Goal: Communication & Community: Ask a question

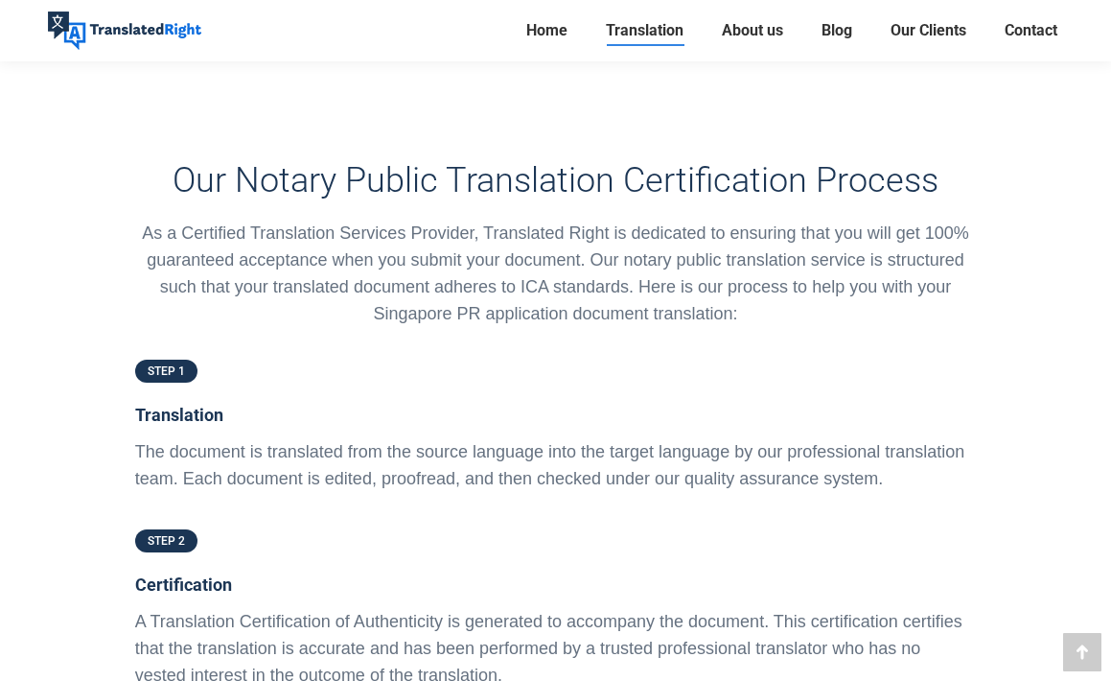
scroll to position [4468, 0]
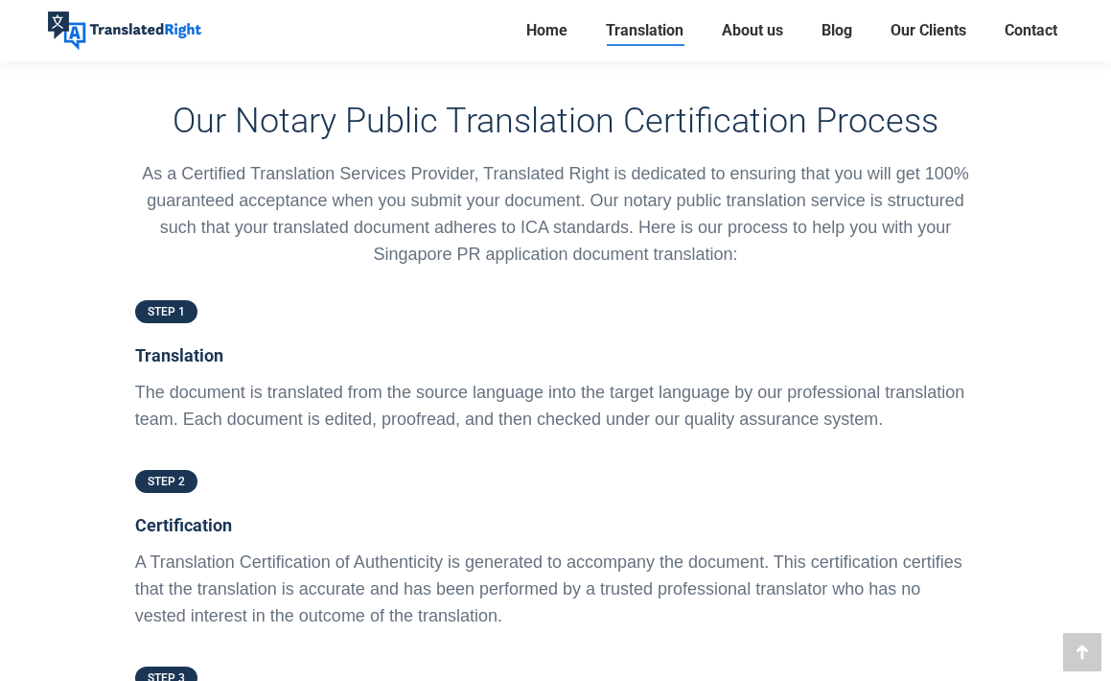
click at [180, 342] on h5 "Translation" at bounding box center [556, 355] width 842 height 27
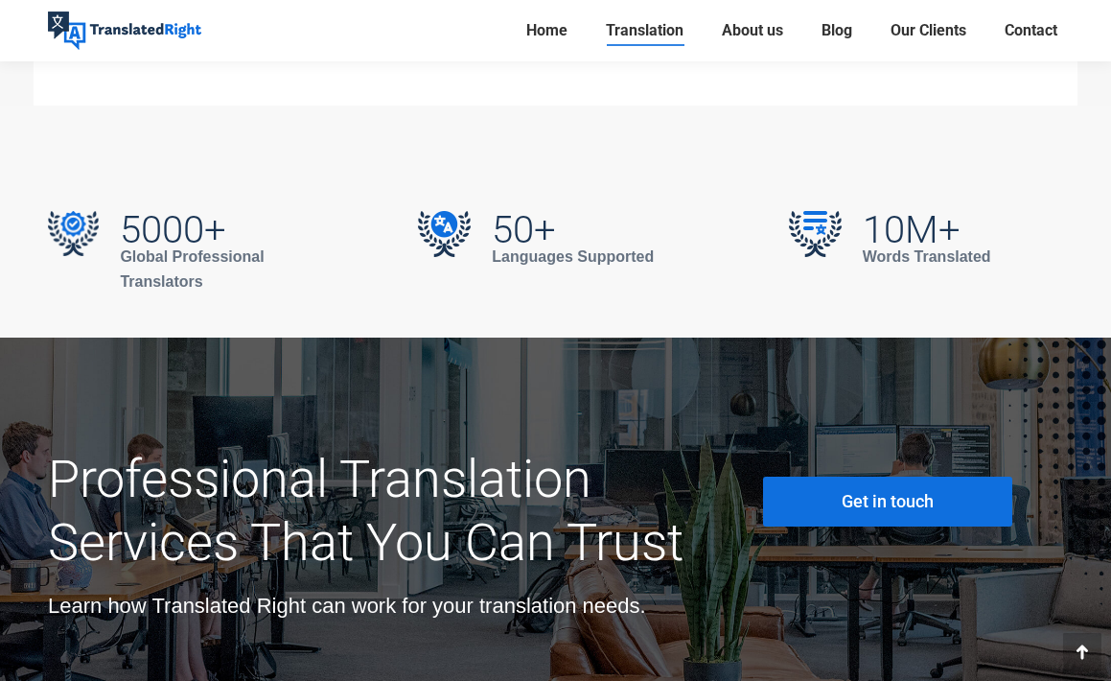
scroll to position [6759, 0]
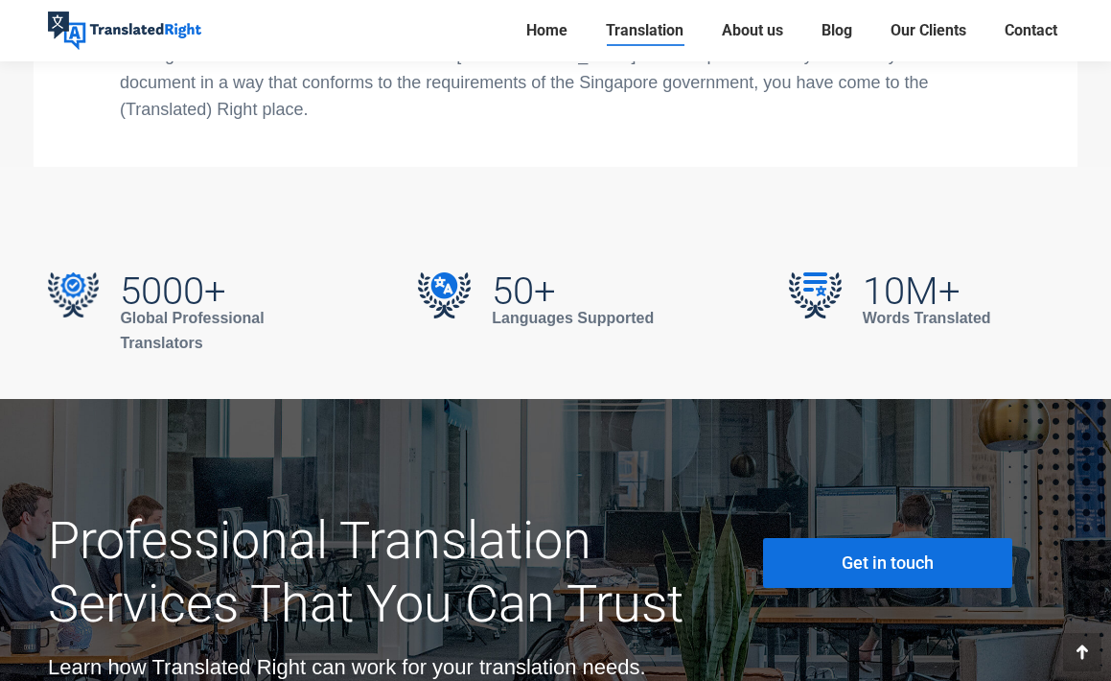
click at [856, 538] on link "Get in touch" at bounding box center [887, 563] width 249 height 50
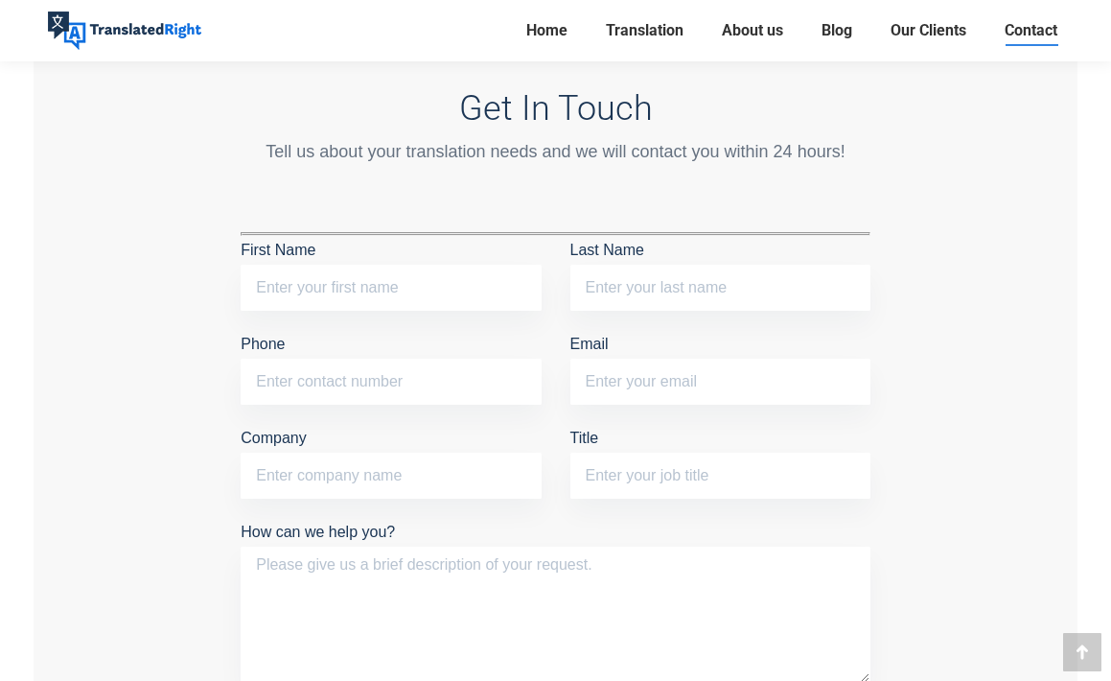
scroll to position [1560, 0]
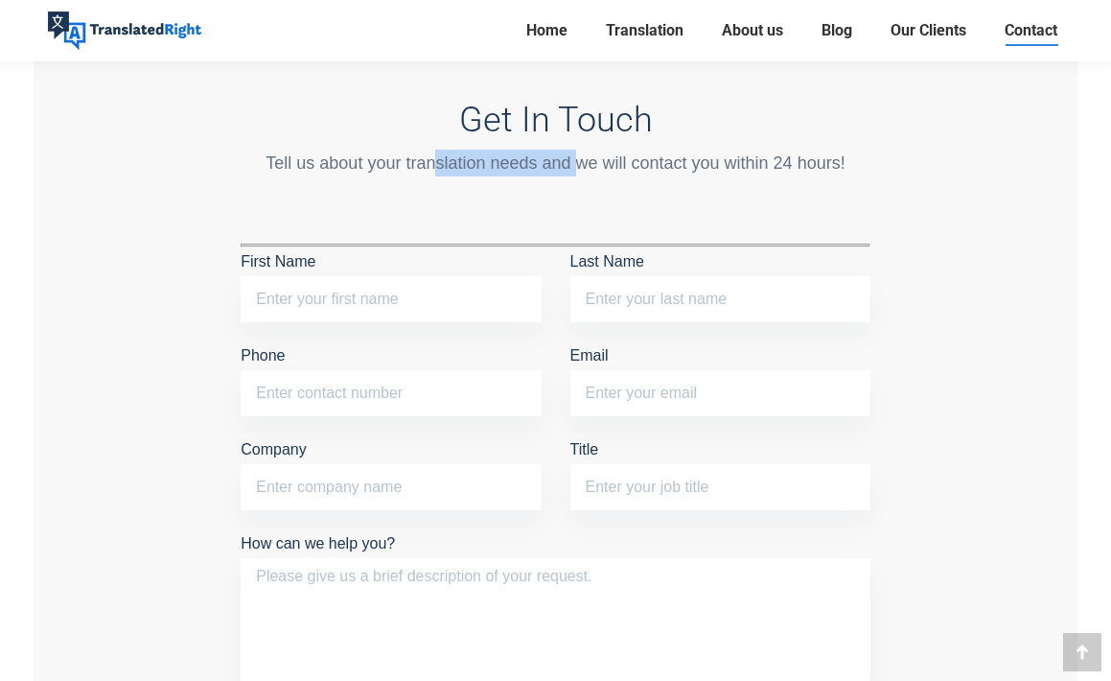
drag, startPoint x: 439, startPoint y: 164, endPoint x: 584, endPoint y: 164, distance: 144.7
click at [583, 164] on div "Tell us about your translation needs and we will contact you within 24 hours!" at bounding box center [556, 163] width 630 height 27
click at [589, 163] on div "Tell us about your translation needs and we will contact you within 24 hours!" at bounding box center [556, 163] width 630 height 27
click at [428, 300] on input "First Name" at bounding box center [391, 299] width 300 height 46
type input "k"
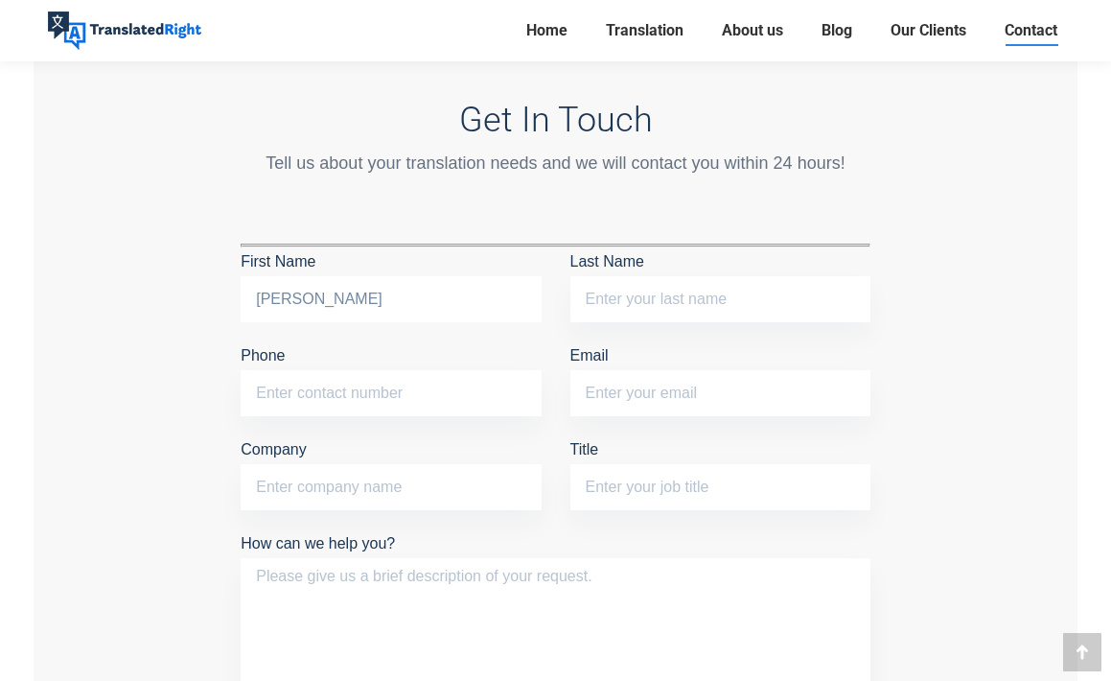
type input "Kai Foung"
click at [659, 303] on input "Last Name" at bounding box center [720, 299] width 300 height 46
type input "Su"
click at [363, 373] on input "Phone" at bounding box center [391, 393] width 300 height 46
type input "97855160"
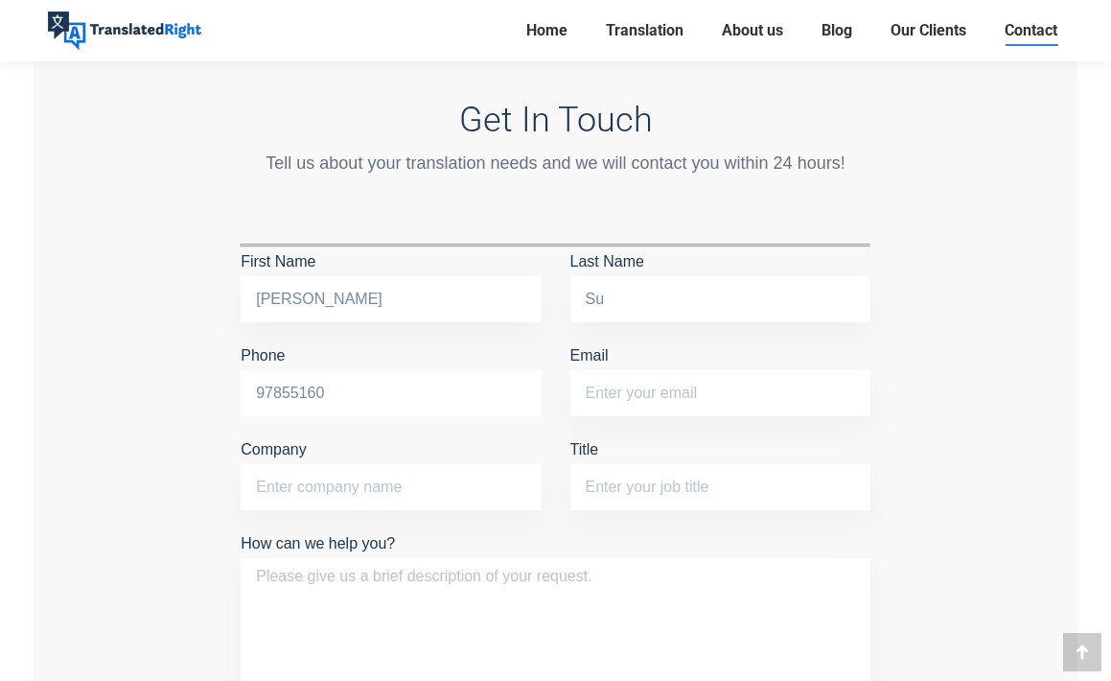
type input "kaifoungsu@gmail.com"
click at [414, 479] on input "Company" at bounding box center [391, 487] width 300 height 46
click at [378, 464] on input "Company" at bounding box center [391, 487] width 300 height 46
click at [386, 475] on input "Company" at bounding box center [391, 487] width 300 height 46
type input "S"
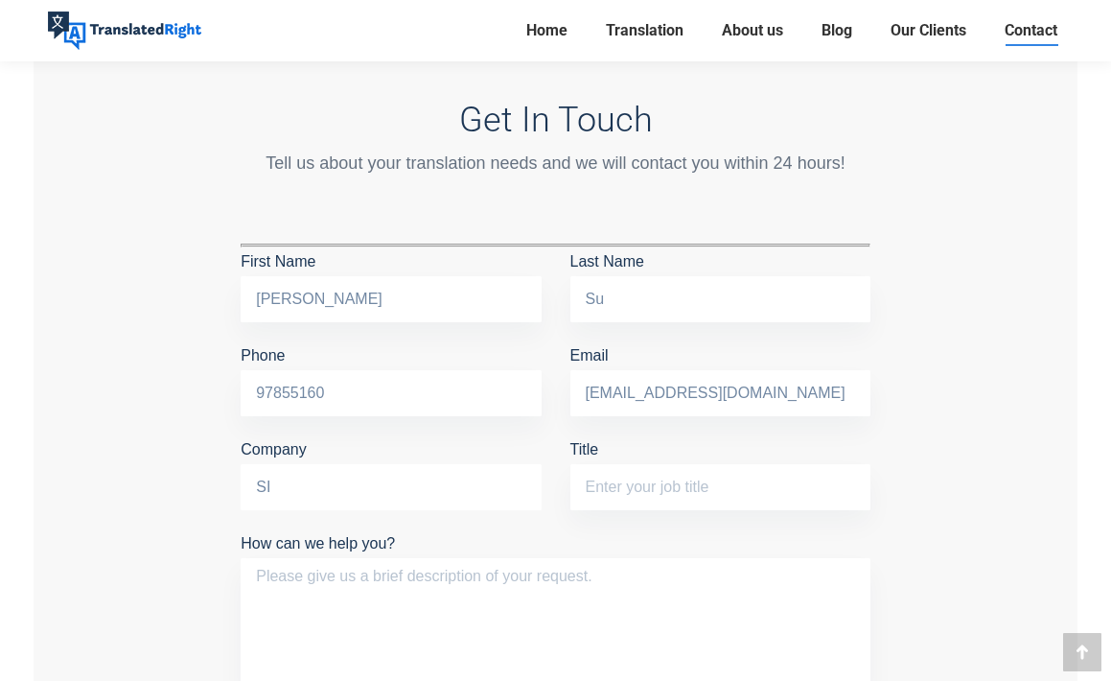
type input "S"
click at [657, 474] on input "Title" at bounding box center [720, 487] width 300 height 46
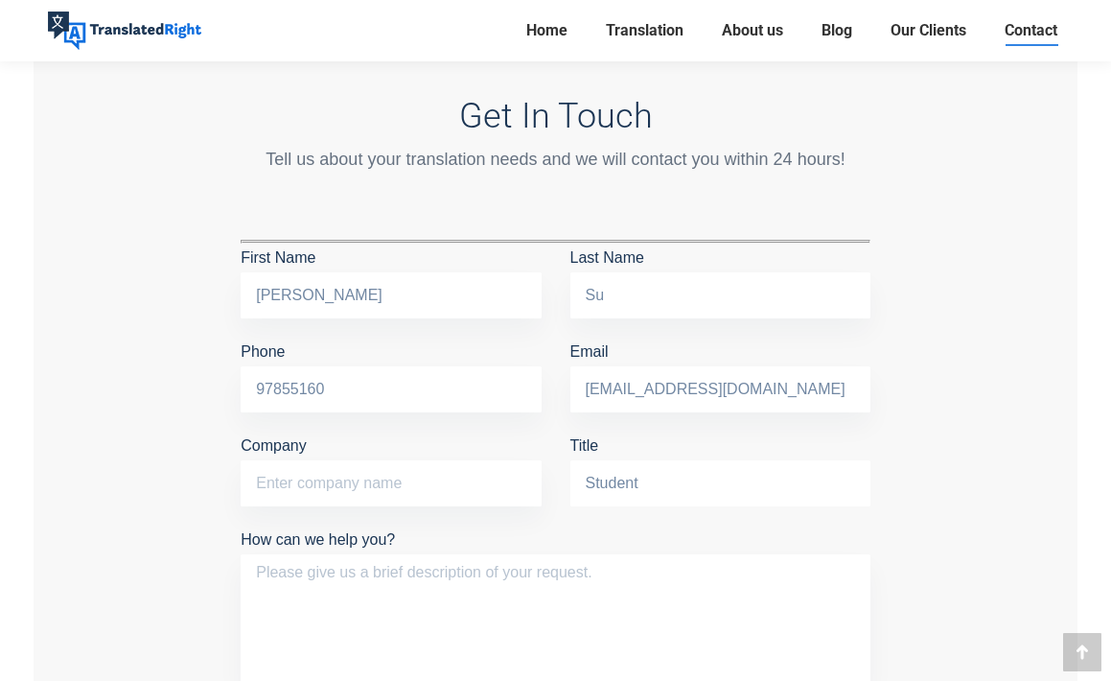
scroll to position [1563, 0]
type input "Student"
drag, startPoint x: 387, startPoint y: 475, endPoint x: 401, endPoint y: 480, distance: 14.2
click at [387, 475] on input "Company" at bounding box center [391, 483] width 300 height 46
type input "Nanyang Technological University"
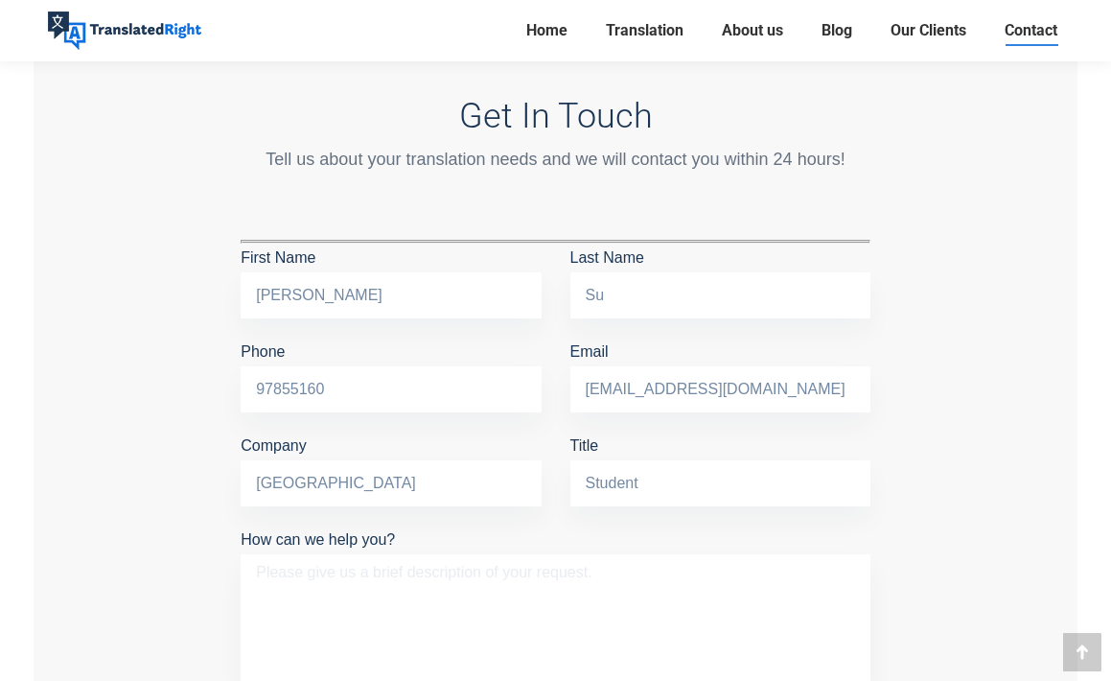
click at [456, 588] on textarea "How can we help you?" at bounding box center [556, 622] width 630 height 136
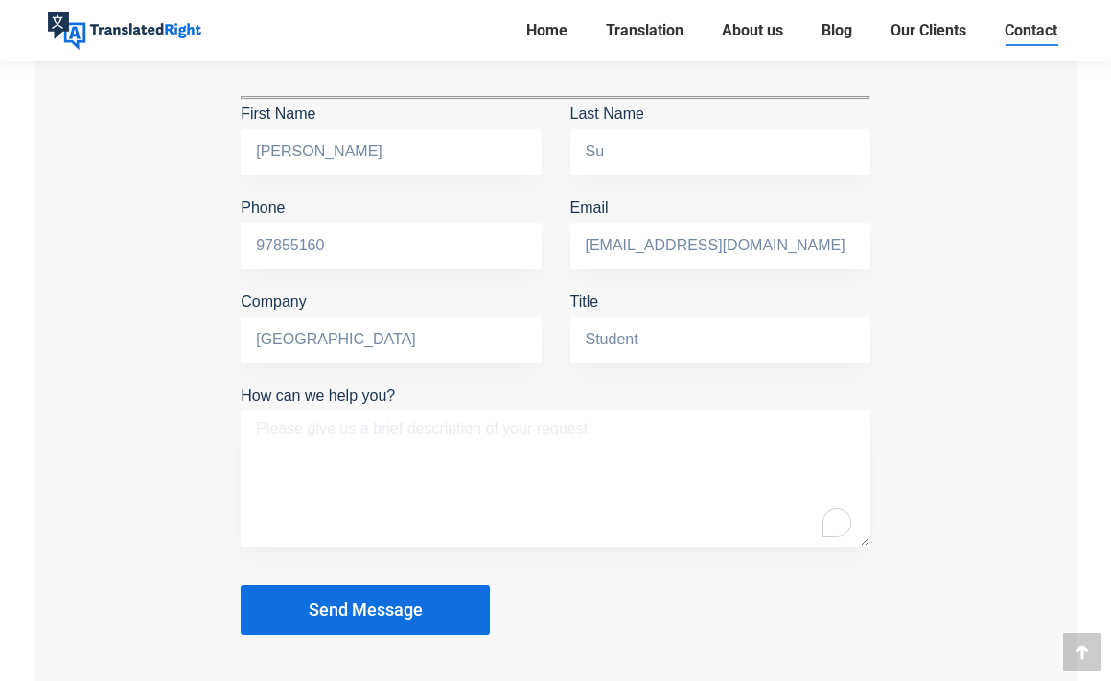
scroll to position [1634, 0]
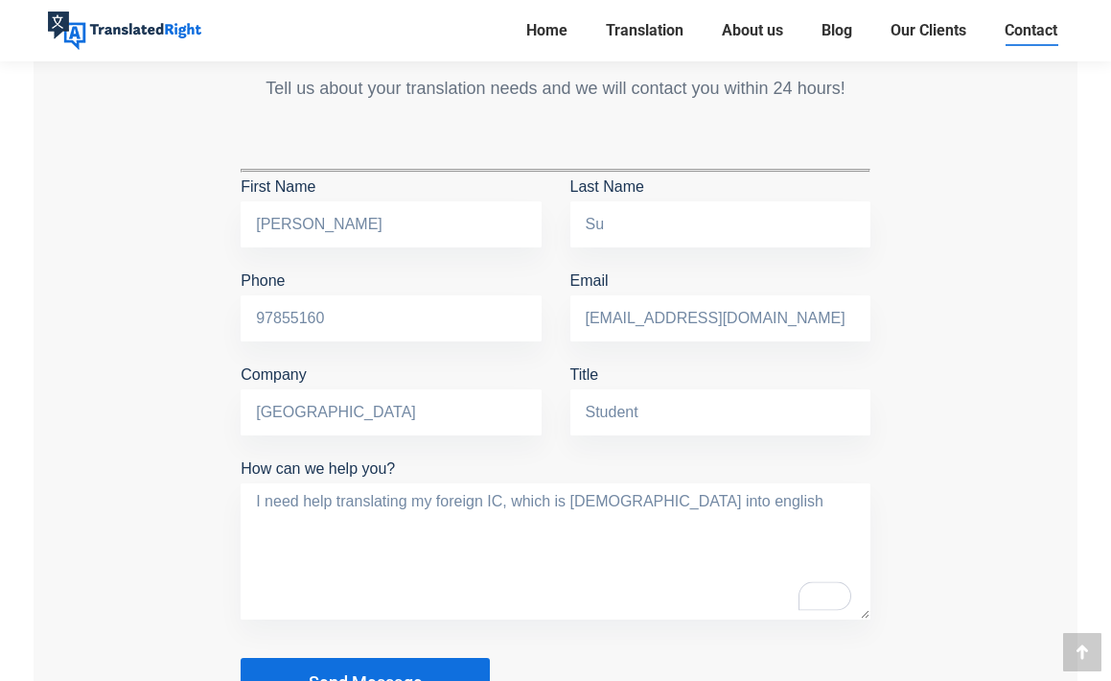
click at [733, 499] on textarea "I need help translating my foreign IC, which is Chinese into english" at bounding box center [556, 551] width 630 height 136
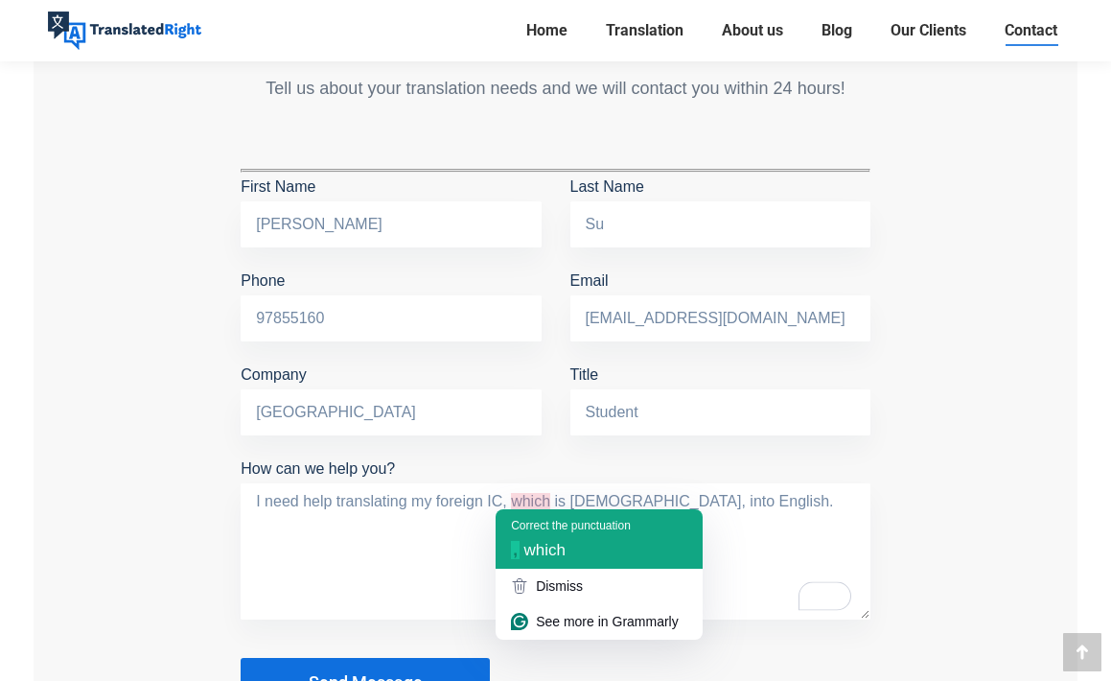
click at [556, 530] on div "Correct the punctuation" at bounding box center [571, 525] width 120 height 17
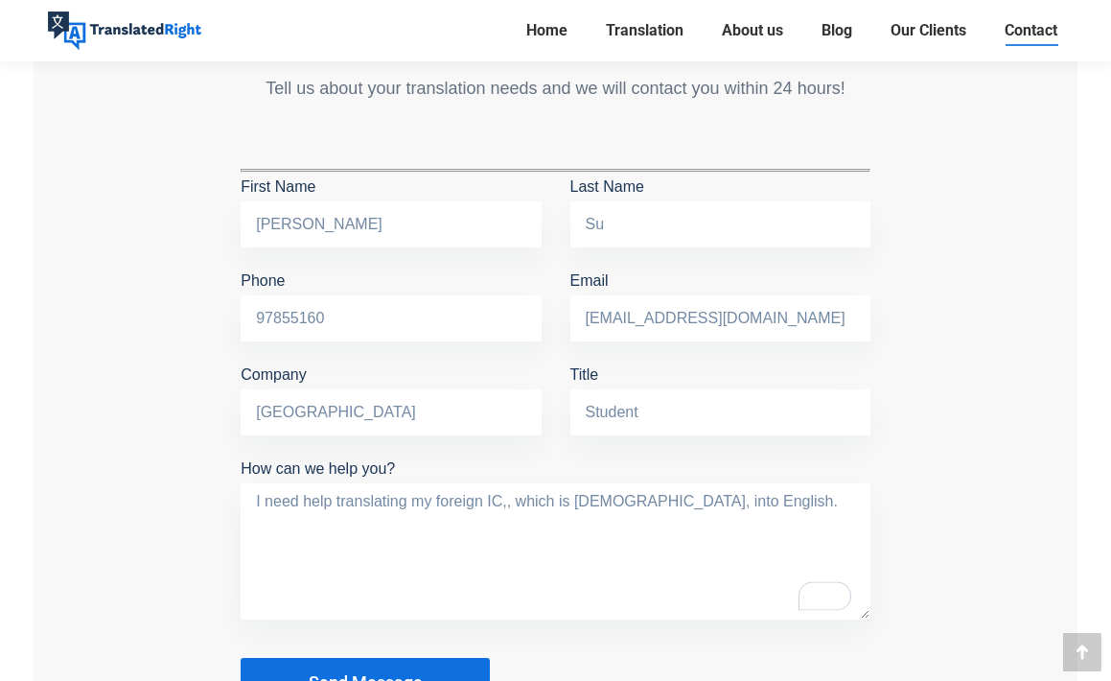
click at [745, 499] on textarea "I need help translating my foreign IC,, which is Chinese, into English." at bounding box center [556, 551] width 630 height 136
drag, startPoint x: 515, startPoint y: 497, endPoint x: 555, endPoint y: 508, distance: 41.9
click at [515, 497] on textarea "I need help translating my foreign IC,, which is Chinese, into English." at bounding box center [556, 551] width 630 height 136
type textarea "I need help translating my foreign IC, which is Chinese, into English."
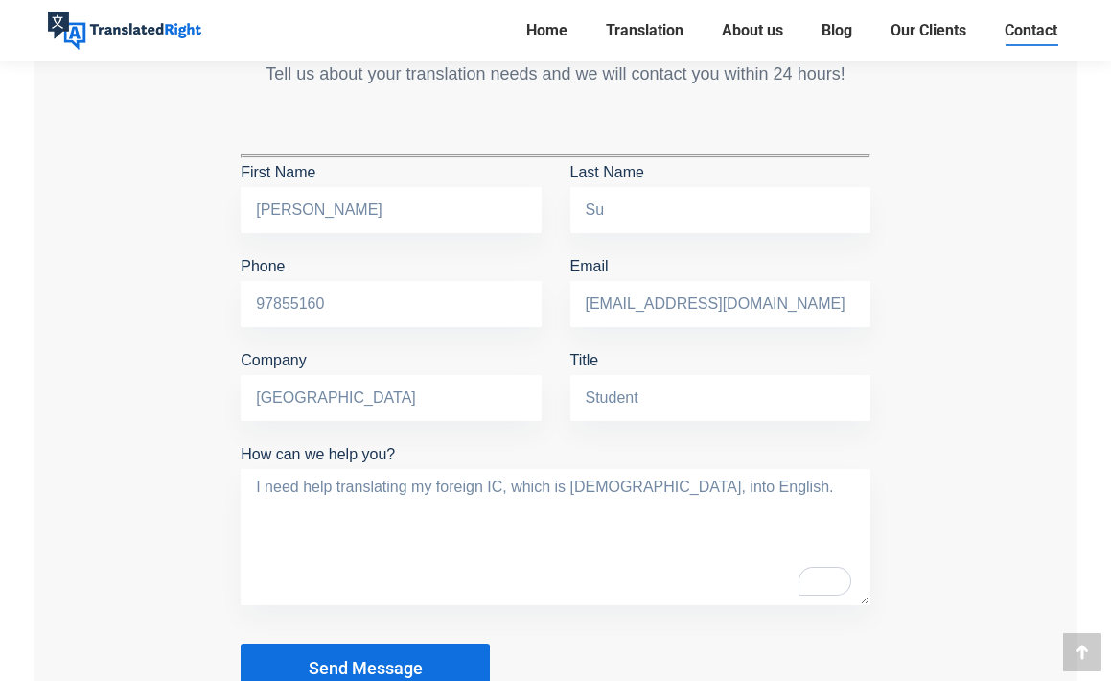
scroll to position [1756, 0]
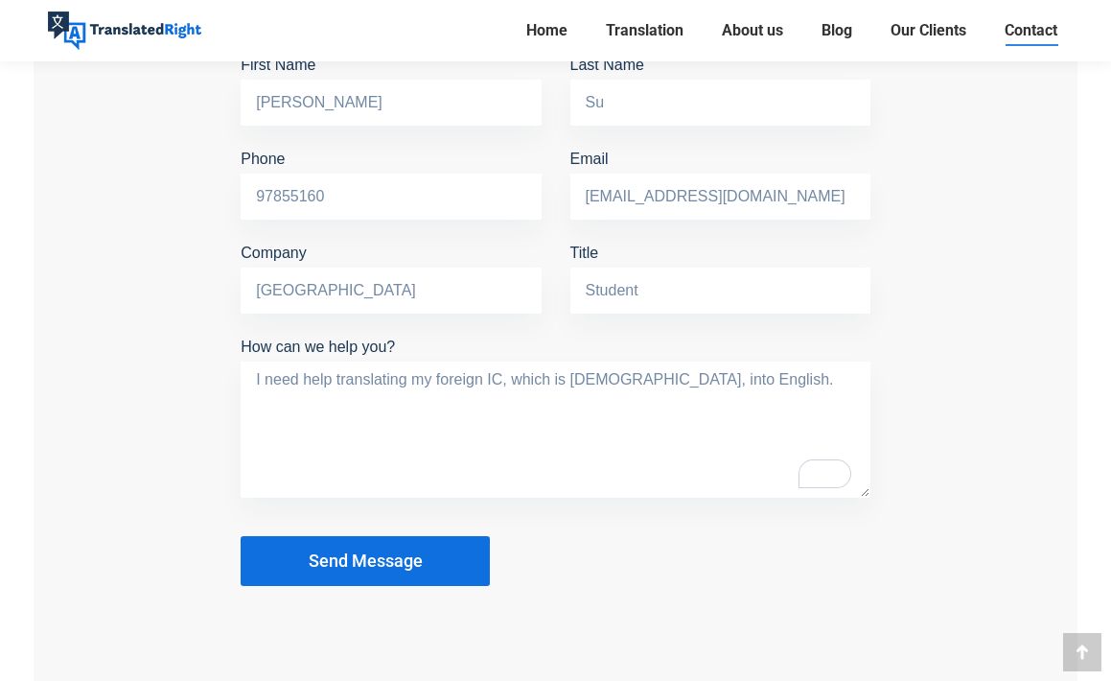
click at [792, 379] on textarea "I need help translating my foreign IC, which is Chinese, into English." at bounding box center [556, 429] width 630 height 136
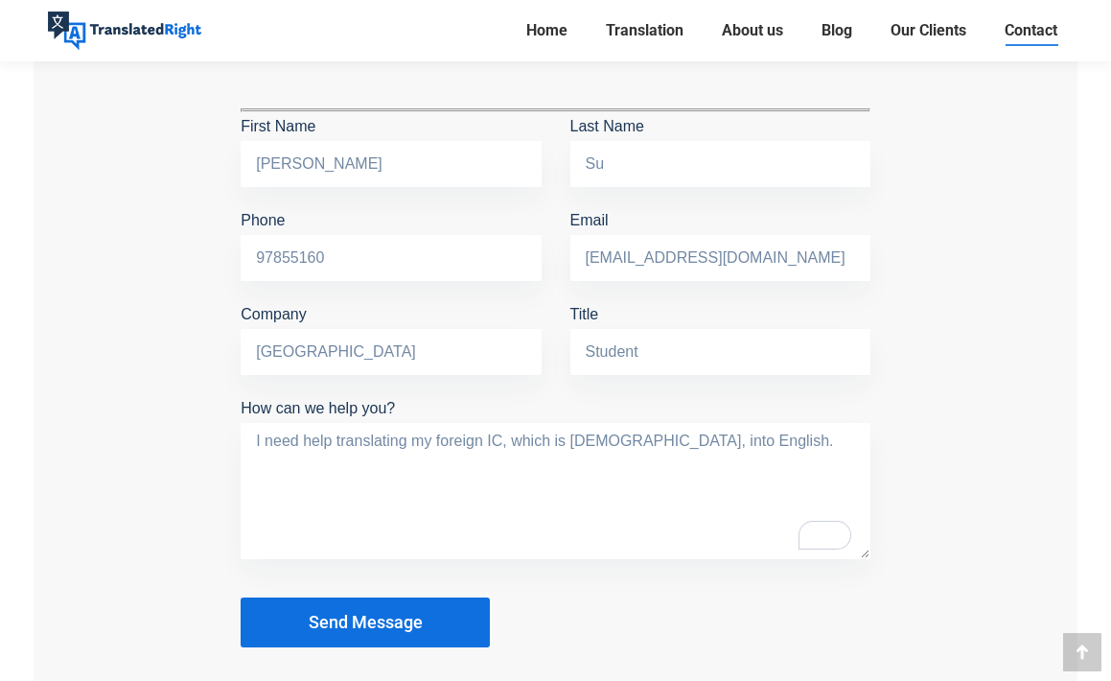
scroll to position [1660, 0]
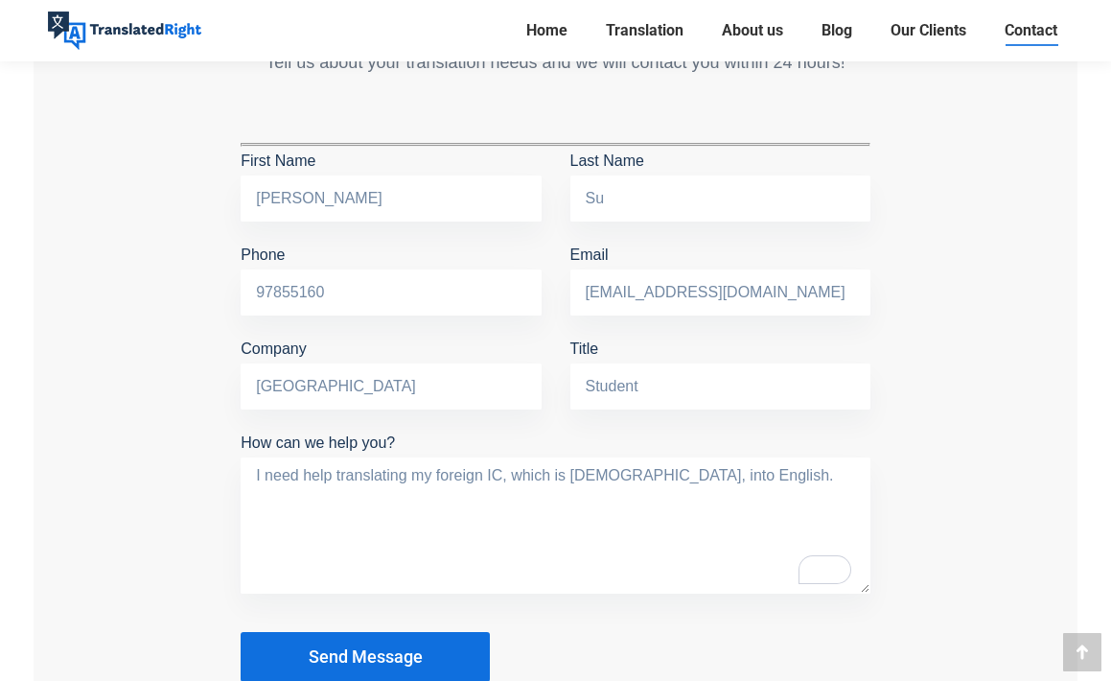
click at [435, 656] on button "Send Message" at bounding box center [365, 657] width 249 height 50
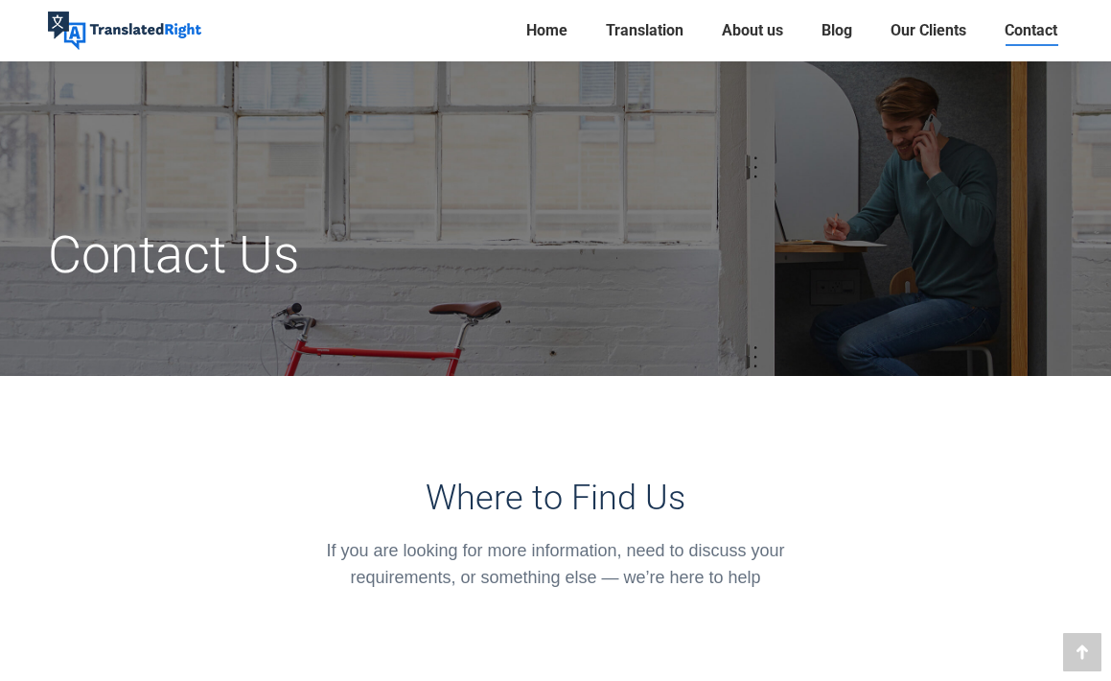
scroll to position [0, 0]
